Goal: Transaction & Acquisition: Purchase product/service

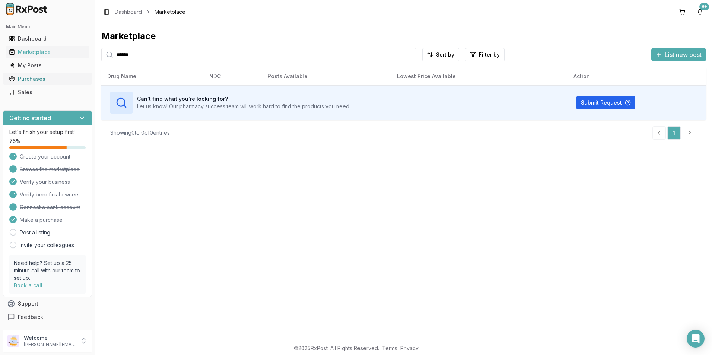
click at [36, 77] on div "Purchases" at bounding box center [47, 78] width 77 height 7
click at [25, 79] on div "Purchases" at bounding box center [47, 78] width 77 height 7
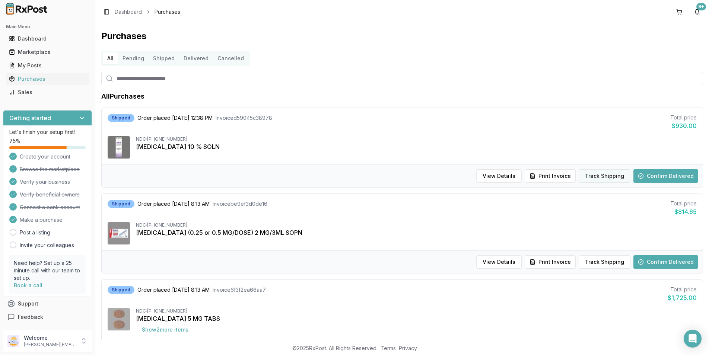
click at [588, 179] on button "Track Shipping" at bounding box center [604, 175] width 52 height 13
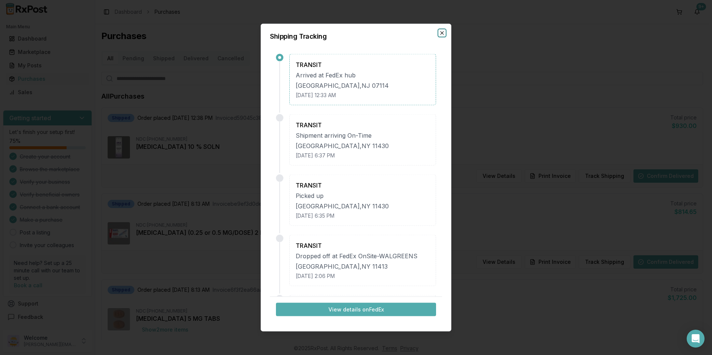
click at [442, 33] on icon "button" at bounding box center [441, 33] width 3 height 3
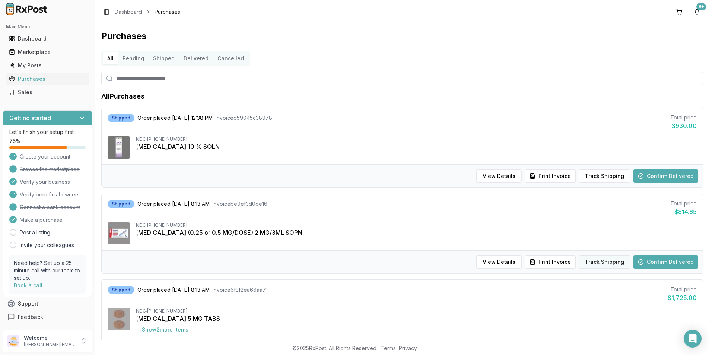
click at [606, 265] on button "Track Shipping" at bounding box center [604, 261] width 52 height 13
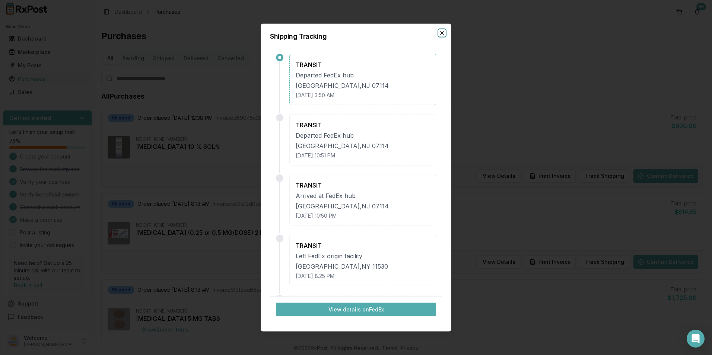
click at [441, 31] on icon "button" at bounding box center [442, 33] width 6 height 6
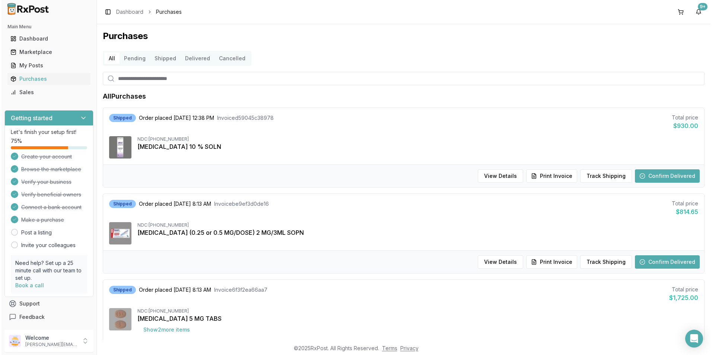
scroll to position [149, 0]
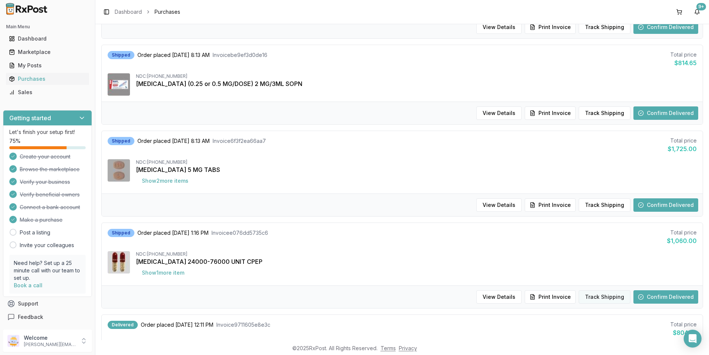
click at [589, 297] on button "Track Shipping" at bounding box center [604, 296] width 52 height 13
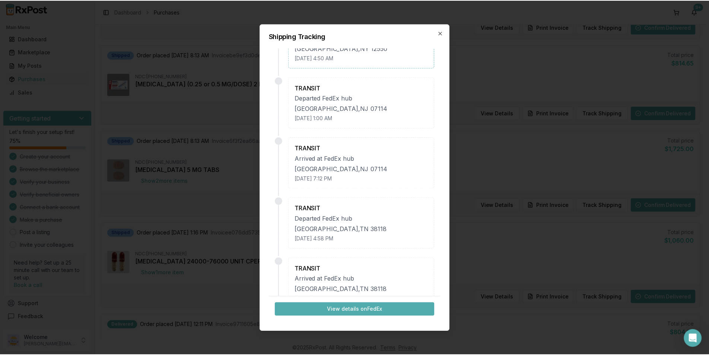
scroll to position [0, 0]
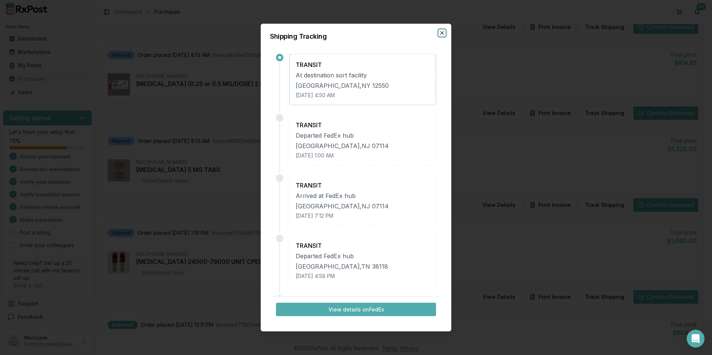
click at [442, 34] on icon "button" at bounding box center [442, 33] width 6 height 6
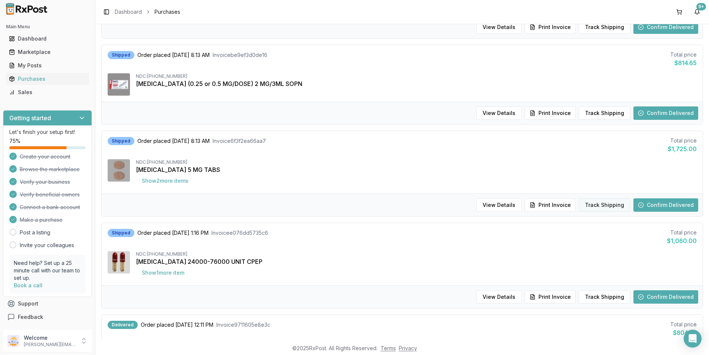
click at [617, 205] on button "Track Shipping" at bounding box center [604, 204] width 52 height 13
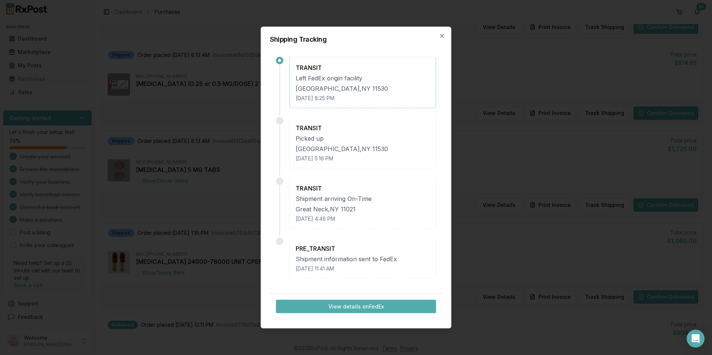
click at [443, 39] on div "Shipping Tracking TRANSIT Left FedEx origin facility [GEOGRAPHIC_DATA] [DATE] 8…" at bounding box center [356, 178] width 191 height 302
click at [442, 37] on icon "button" at bounding box center [442, 36] width 6 height 6
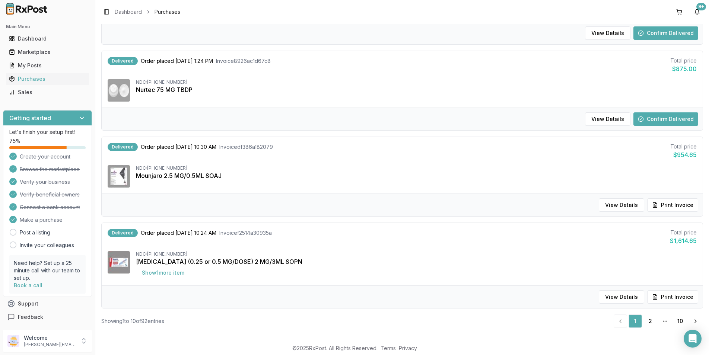
scroll to position [676, 0]
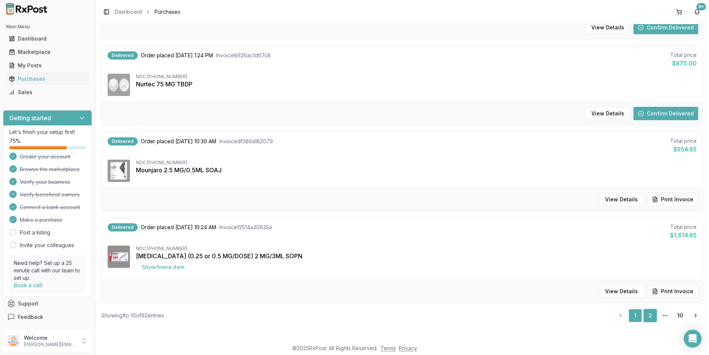
click at [643, 317] on link "2" at bounding box center [649, 315] width 13 height 13
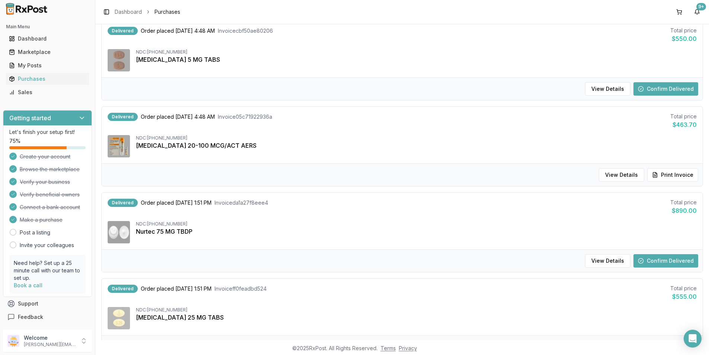
scroll to position [688, 0]
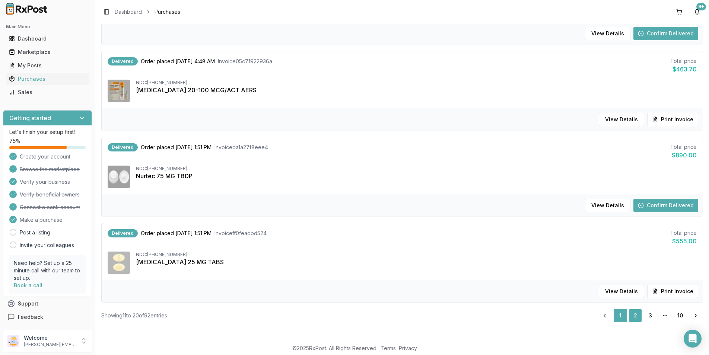
click at [614, 314] on link "1" at bounding box center [619, 315] width 13 height 13
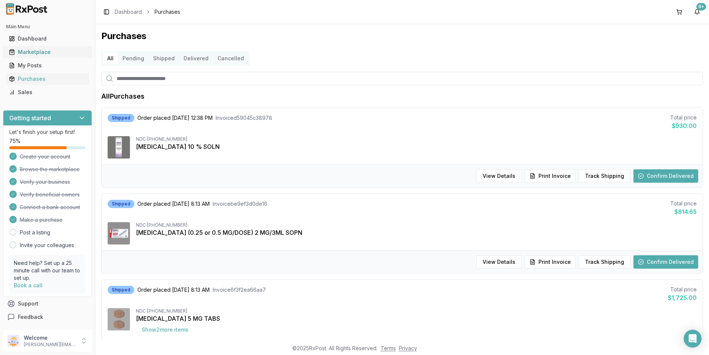
click at [37, 52] on div "Marketplace" at bounding box center [47, 51] width 77 height 7
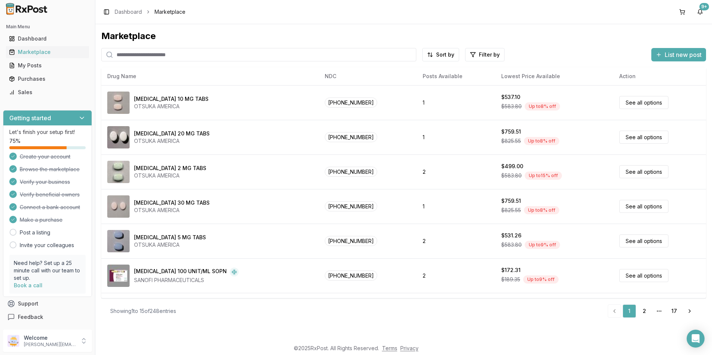
click at [160, 59] on input "search" at bounding box center [258, 54] width 315 height 13
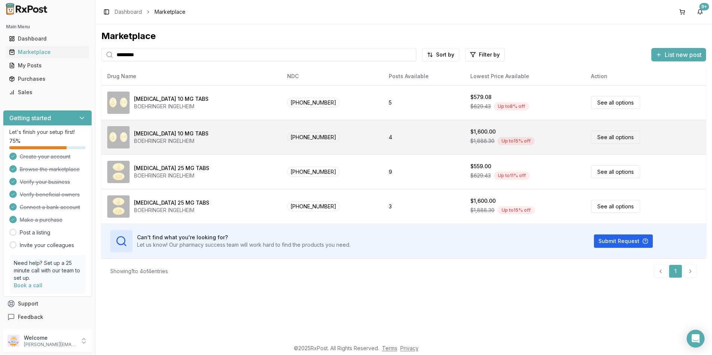
type input "*********"
click at [497, 142] on div "Up to 15 % off" at bounding box center [515, 141] width 37 height 8
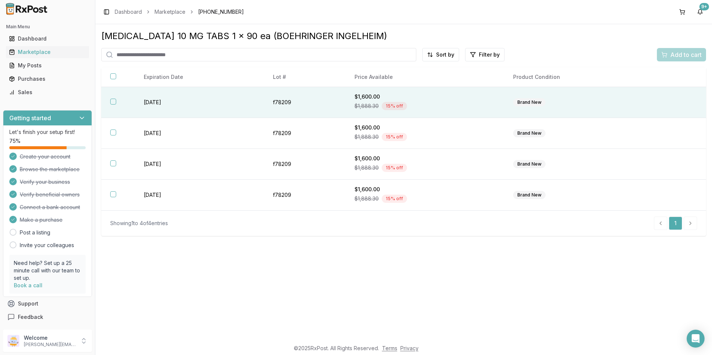
click at [112, 100] on button "button" at bounding box center [113, 102] width 6 height 6
click at [672, 57] on span "Add to cart" at bounding box center [685, 54] width 31 height 9
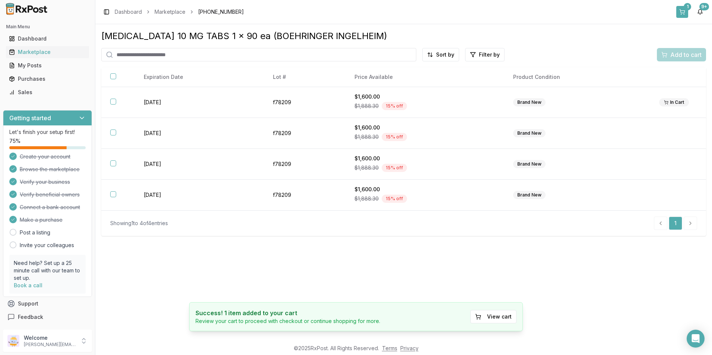
click at [680, 10] on button "1" at bounding box center [682, 12] width 12 height 12
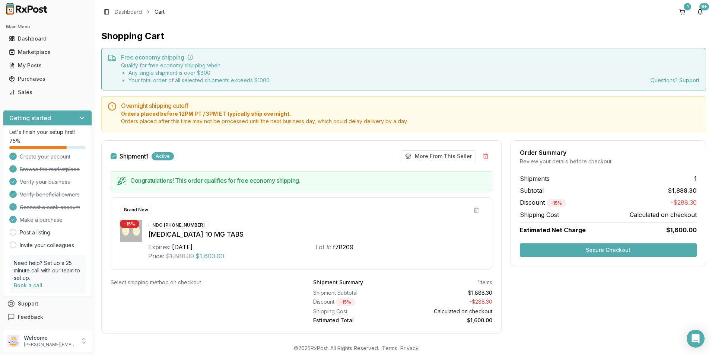
click at [621, 247] on button "Secure Checkout" at bounding box center [608, 249] width 177 height 13
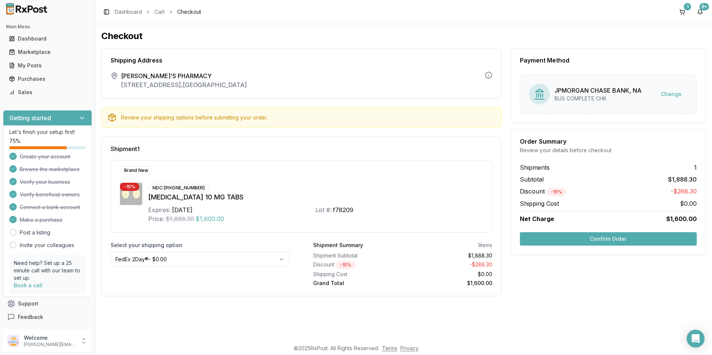
click at [624, 236] on button "Confirm Order" at bounding box center [608, 238] width 177 height 13
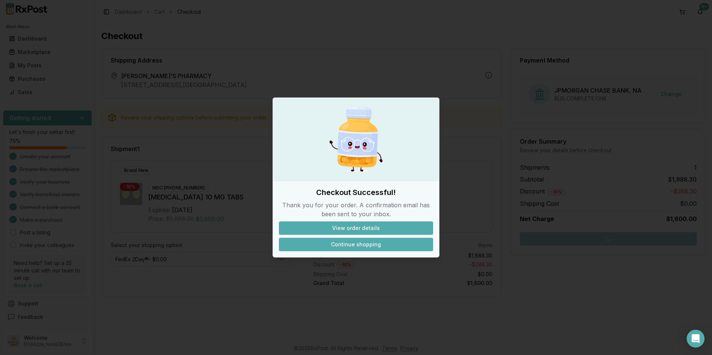
click at [342, 246] on button "Continue shopping" at bounding box center [356, 244] width 154 height 13
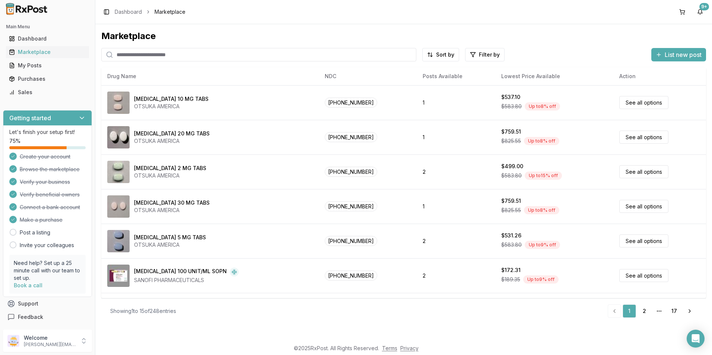
click at [227, 57] on input "search" at bounding box center [258, 54] width 315 height 13
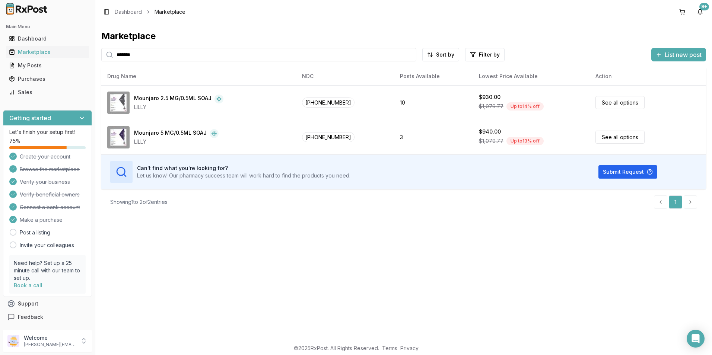
drag, startPoint x: 174, startPoint y: 58, endPoint x: 128, endPoint y: 55, distance: 45.5
click at [123, 58] on input "*******" at bounding box center [258, 54] width 315 height 13
type input "**"
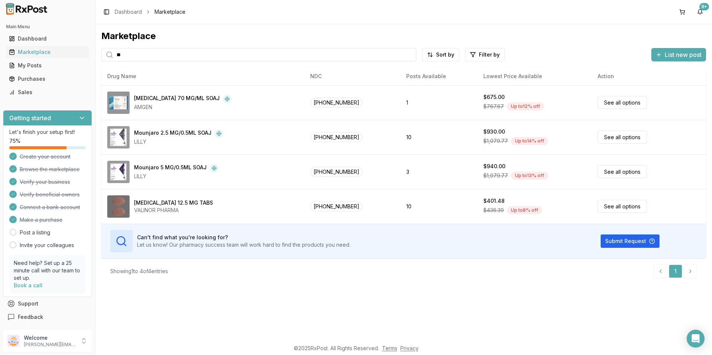
drag, startPoint x: 136, startPoint y: 54, endPoint x: 94, endPoint y: 55, distance: 41.7
click at [98, 55] on div "Marketplace ** Sort by Filter by List new post Card Table NDC: [PHONE_NUMBER] […" at bounding box center [403, 182] width 616 height 316
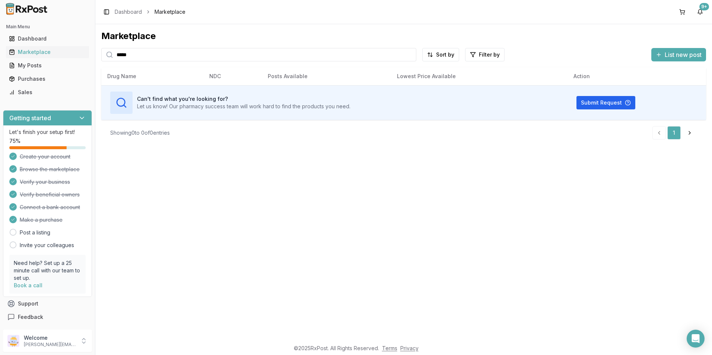
click at [143, 54] on input "*****" at bounding box center [258, 54] width 315 height 13
type input "*******"
drag, startPoint x: 171, startPoint y: 54, endPoint x: 96, endPoint y: 54, distance: 74.4
click at [96, 54] on div "Marketplace ******* Sort by Filter by List new post Card Table Can't find what …" at bounding box center [403, 182] width 616 height 316
